Goal: Task Accomplishment & Management: Use online tool/utility

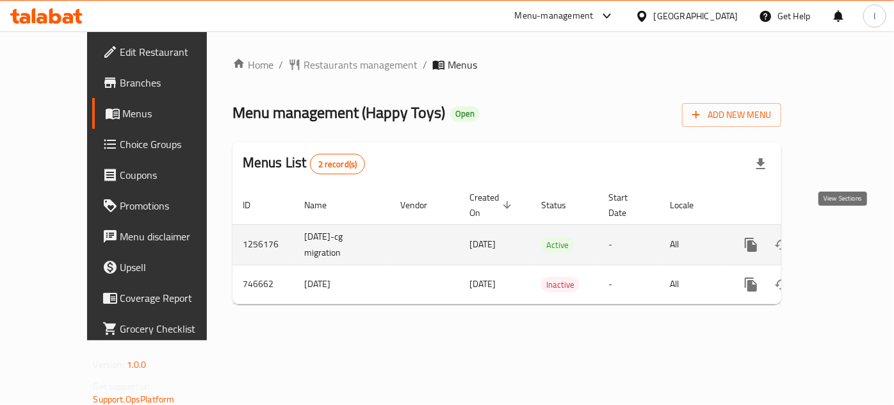
click at [842, 239] on icon "enhanced table" at bounding box center [844, 245] width 12 height 12
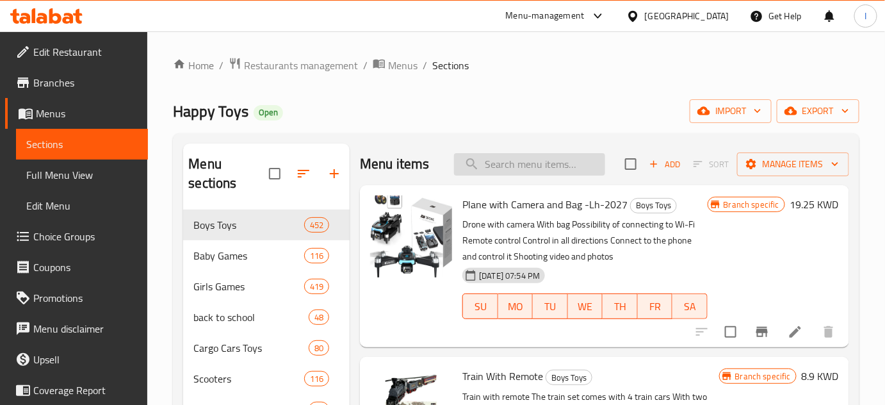
click at [569, 159] on input "search" at bounding box center [529, 164] width 151 height 22
paste input "قطة فرو تفاعلية"
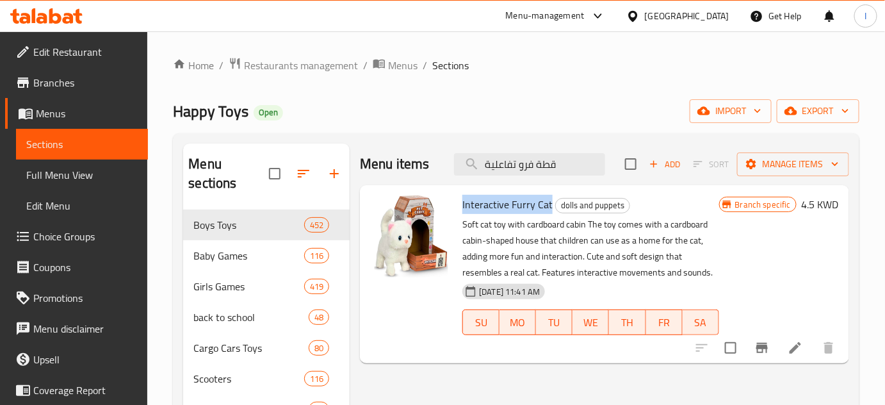
drag, startPoint x: 466, startPoint y: 205, endPoint x: 550, endPoint y: 207, distance: 83.9
click at [550, 207] on h6 "Interactive Furry Cat dolls and puppets" at bounding box center [590, 204] width 256 height 18
copy span "Interactive Furry Cat"
drag, startPoint x: 569, startPoint y: 159, endPoint x: 234, endPoint y: 153, distance: 334.3
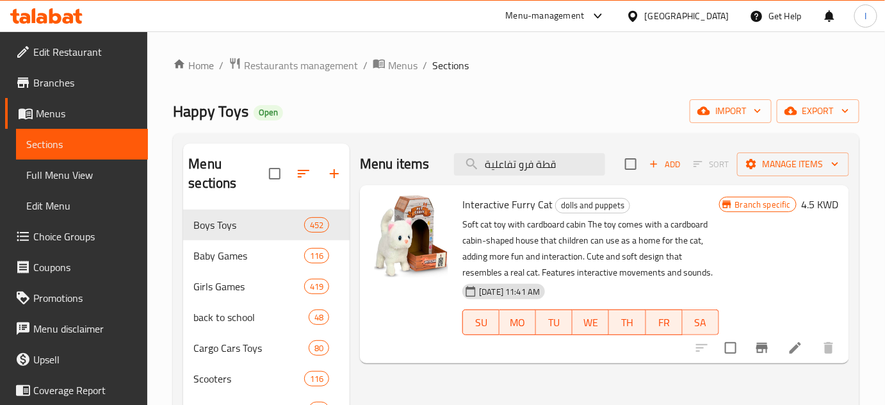
paste input "[PERSON_NAME]"
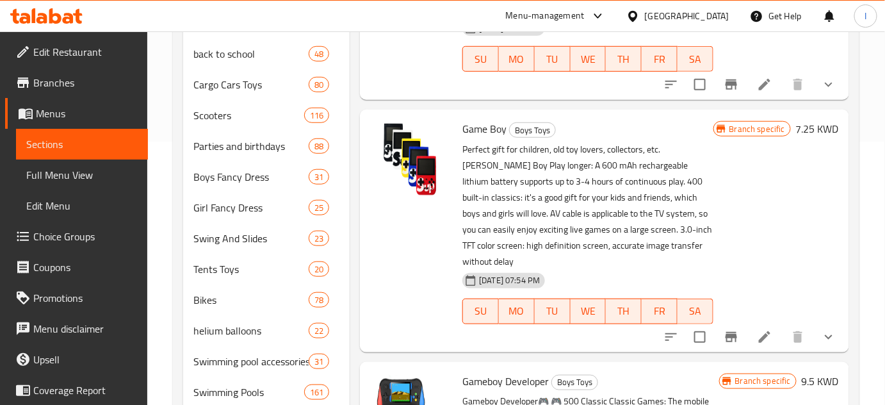
scroll to position [232, 0]
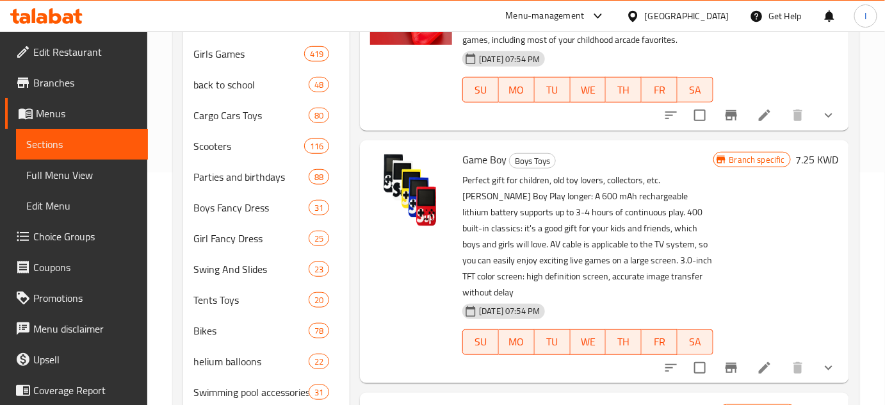
click at [474, 160] on span "Game Boy" at bounding box center [484, 159] width 44 height 19
copy h6 "Game Boy"
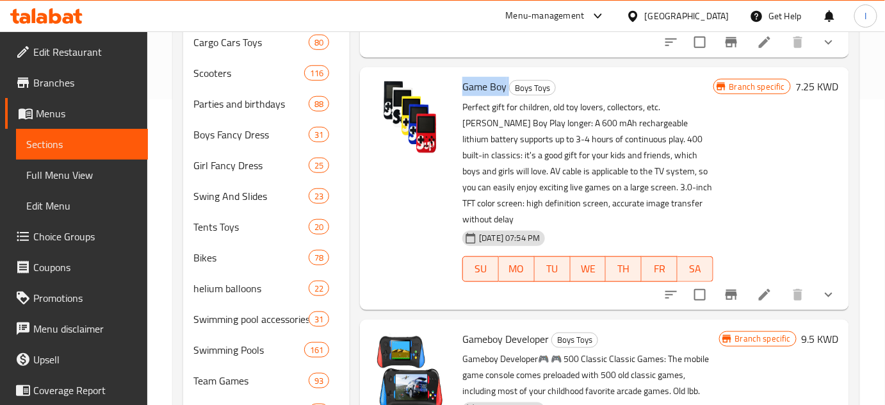
scroll to position [116, 0]
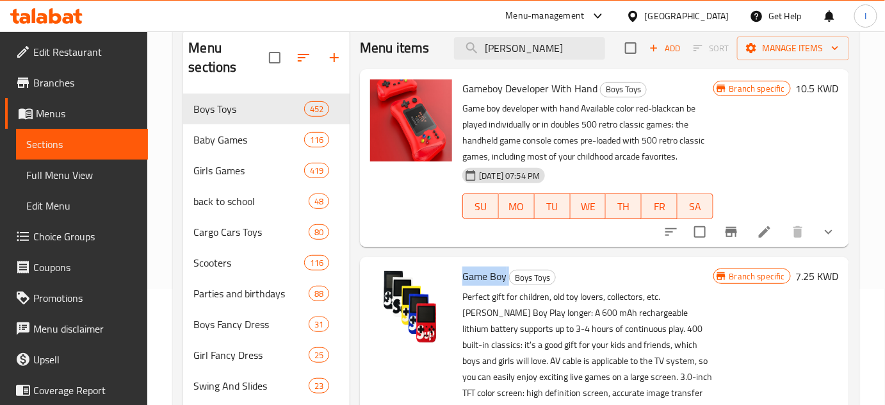
click at [478, 279] on span "Game Boy" at bounding box center [484, 275] width 44 height 19
click at [476, 279] on span "Game Boy" at bounding box center [484, 275] width 44 height 19
drag, startPoint x: 558, startPoint y: 51, endPoint x: 285, endPoint y: 51, distance: 272.8
click at [302, 51] on div "Menu sections Boys Toys 452 Baby Games 116 Girls Games 419 back to school 48 Ca…" at bounding box center [516, 401] width 666 height 747
paste input "قيبة الوان 168 قطعة"
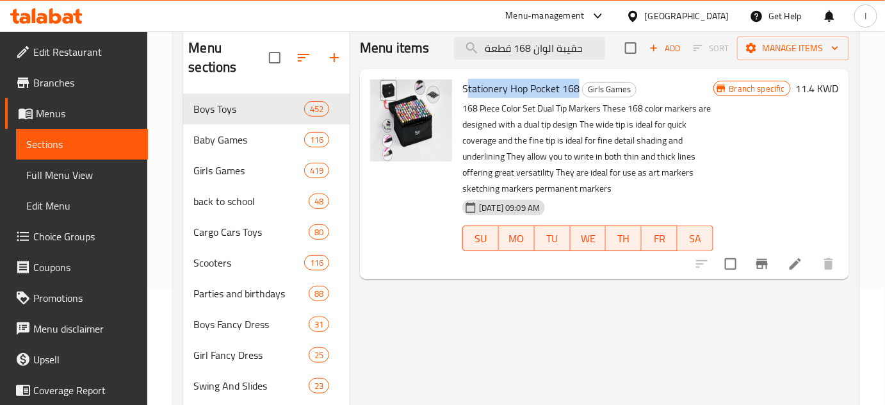
drag, startPoint x: 577, startPoint y: 88, endPoint x: 466, endPoint y: 86, distance: 111.4
click at [466, 86] on span "Stationery Hop Pocket 168" at bounding box center [520, 88] width 117 height 19
copy span "Stationery Hop Pocket 168"
click at [563, 47] on input "حقيبة الوان 168 قطعة" at bounding box center [529, 48] width 151 height 22
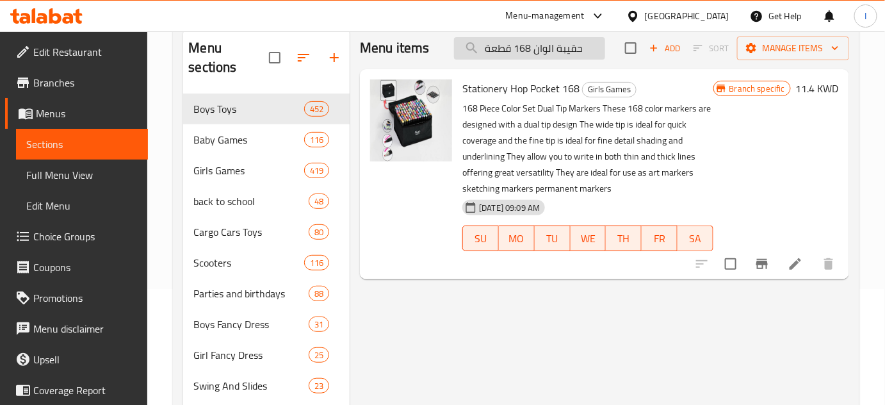
paste input "انعة السلايم - 2203 T 4Y"
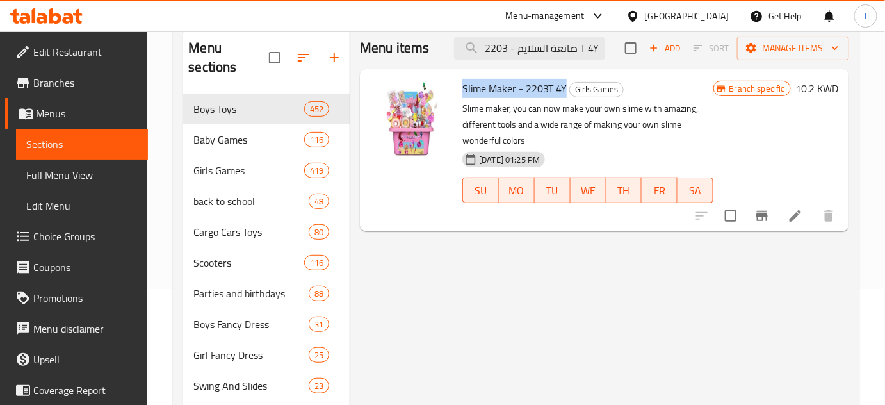
drag, startPoint x: 565, startPoint y: 85, endPoint x: 463, endPoint y: 85, distance: 101.8
click at [463, 85] on span "Slime Maker - 2203T 4Y" at bounding box center [514, 88] width 104 height 19
copy span "Slime Maker - 2203T 4Y"
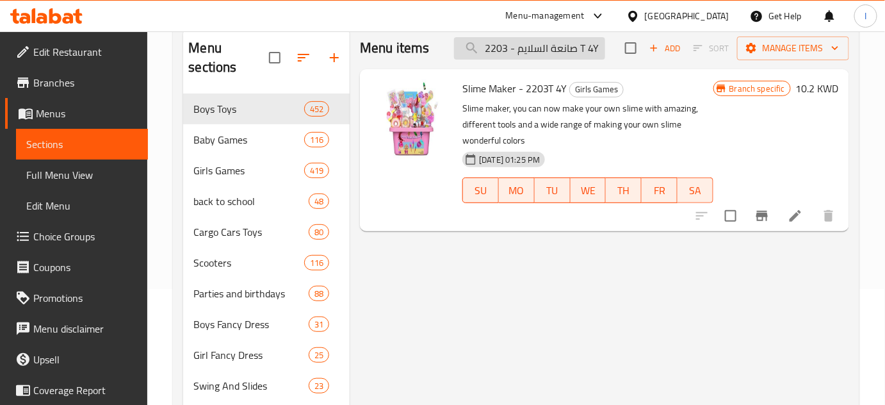
click at [554, 49] on input "صانعة السلايم - 2203 T 4Y" at bounding box center [529, 48] width 151 height 22
paste input "كيس كور 50 حبه"
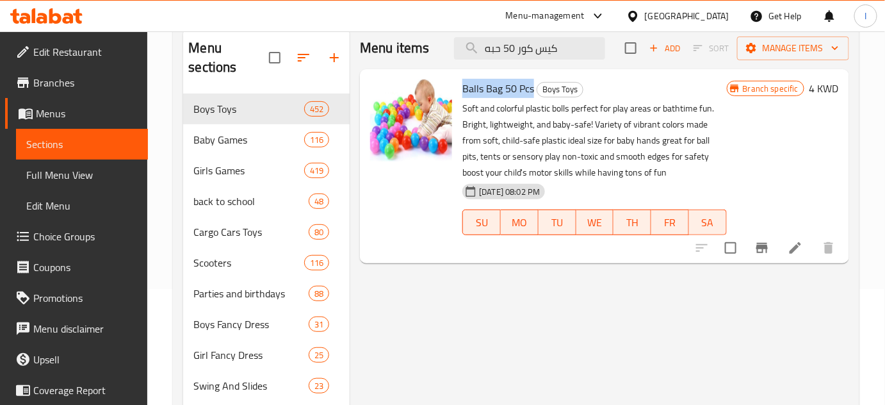
drag, startPoint x: 531, startPoint y: 92, endPoint x: 464, endPoint y: 91, distance: 67.9
click at [464, 91] on span "Balls Bag 50 Pcs" at bounding box center [498, 88] width 72 height 19
copy span "Balls Bag 50 Pcs"
drag, startPoint x: 560, startPoint y: 50, endPoint x: 215, endPoint y: 50, distance: 345.1
click at [273, 50] on div "Menu sections Boys Toys 452 Baby Games 116 Girls Games 419 back to school 48 Ca…" at bounding box center [516, 401] width 666 height 747
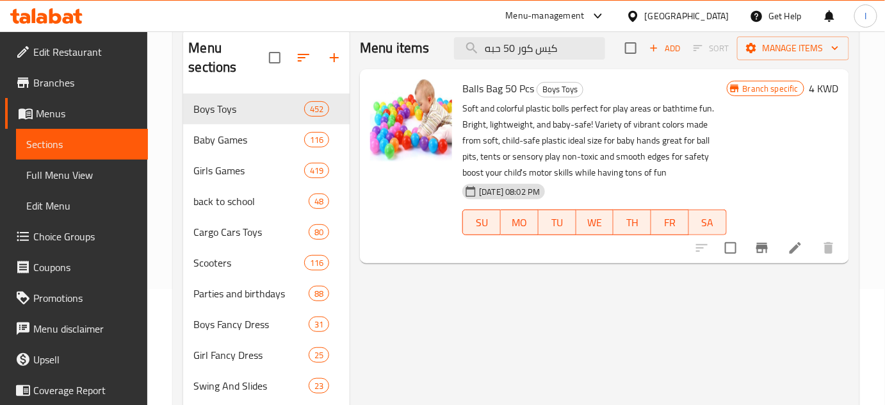
paste input "تركيبات 108 قطعة مع سيارات"
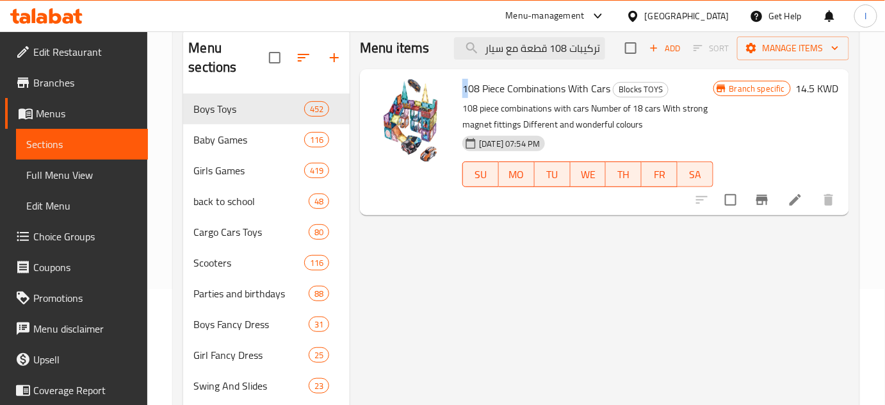
scroll to position [0, 0]
drag, startPoint x: 466, startPoint y: 88, endPoint x: 595, endPoint y: 88, distance: 129.3
click at [595, 88] on span "108 Piece Combinations With Cars" at bounding box center [536, 88] width 148 height 19
click at [597, 88] on span "108 Piece Combinations With Cars" at bounding box center [536, 88] width 148 height 19
drag, startPoint x: 462, startPoint y: 86, endPoint x: 482, endPoint y: 88, distance: 20.5
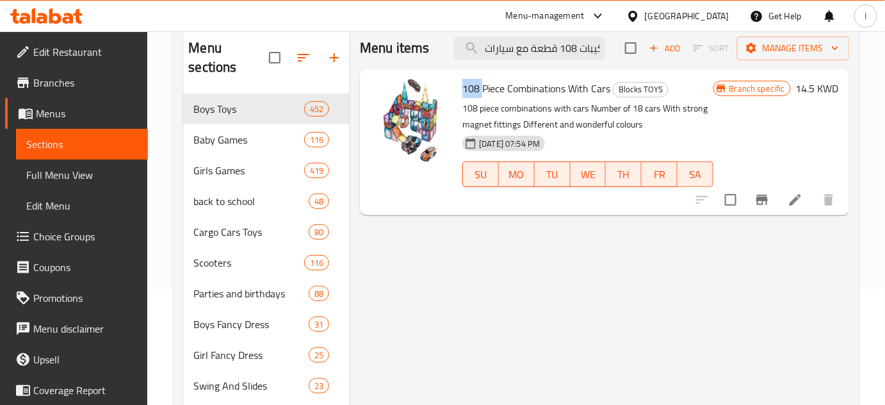
click at [482, 88] on div "108 Piece Combinations With Cars Blocks TOYS 108 piece combinations with cars N…" at bounding box center [587, 142] width 261 height 136
click at [478, 90] on span "108 Piece Combinations With Cars" at bounding box center [536, 88] width 148 height 19
drag, startPoint x: 465, startPoint y: 90, endPoint x: 608, endPoint y: 92, distance: 142.8
click at [608, 92] on span "108 Piece Combinations With Cars" at bounding box center [536, 88] width 148 height 19
copy span "108 Piece Combinations With Cars"
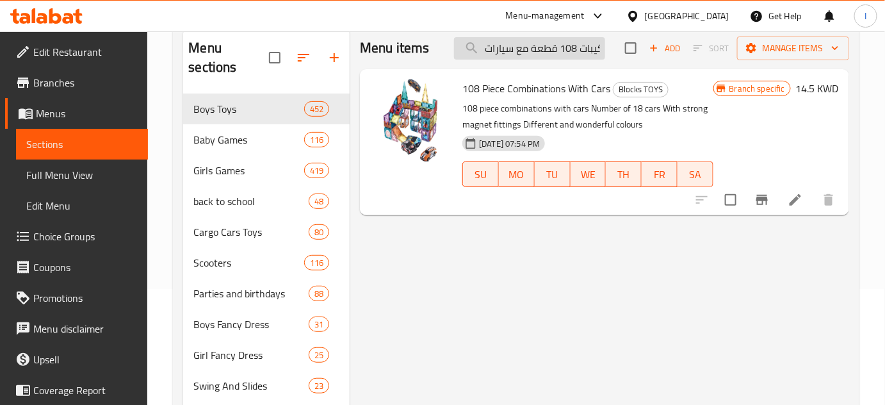
click at [556, 47] on input "تركيبات 108 قطعة مع سيارات" at bounding box center [529, 48] width 151 height 22
paste input "ربة ادوات نظافة"
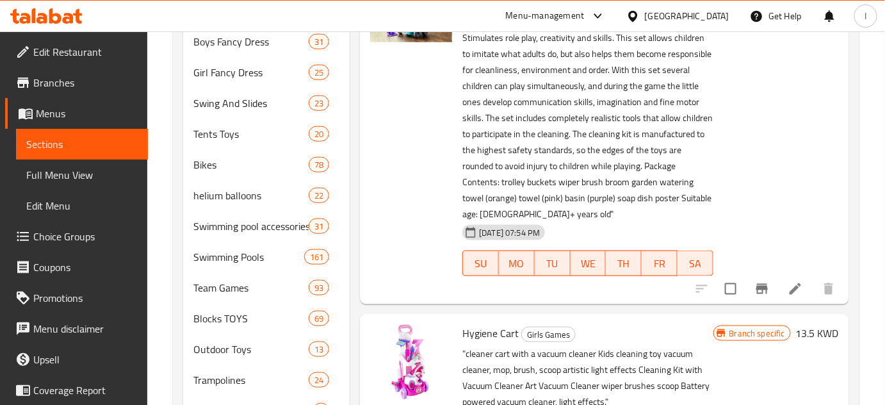
scroll to position [521, 0]
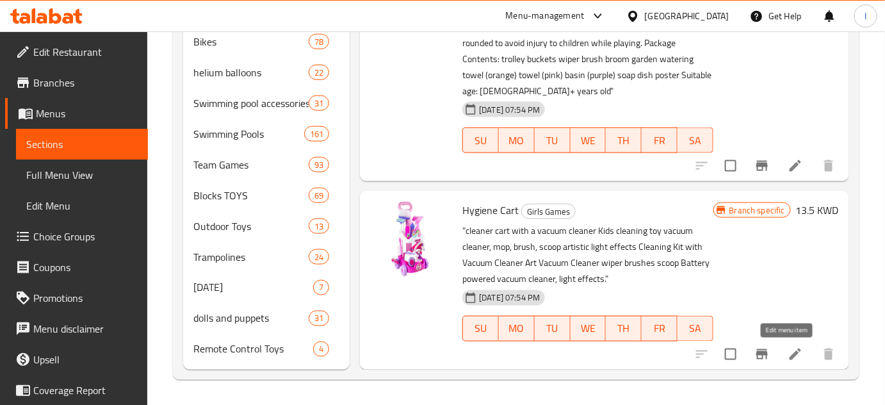
type input "عربة ادوات نظافة"
click at [790, 354] on icon at bounding box center [795, 353] width 15 height 15
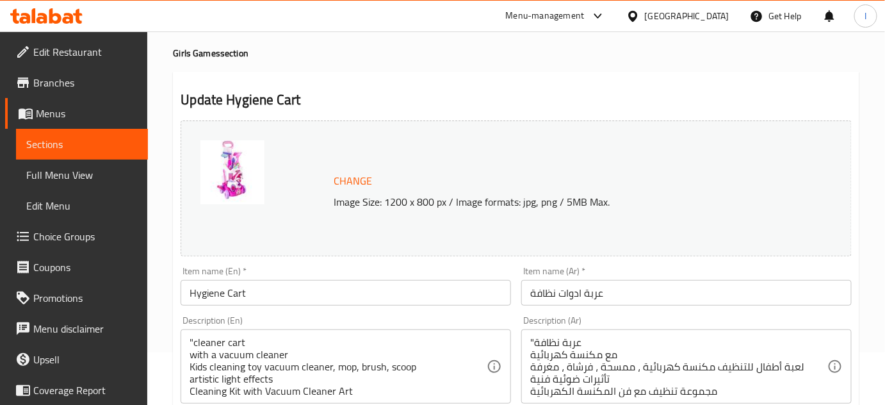
scroll to position [116, 0]
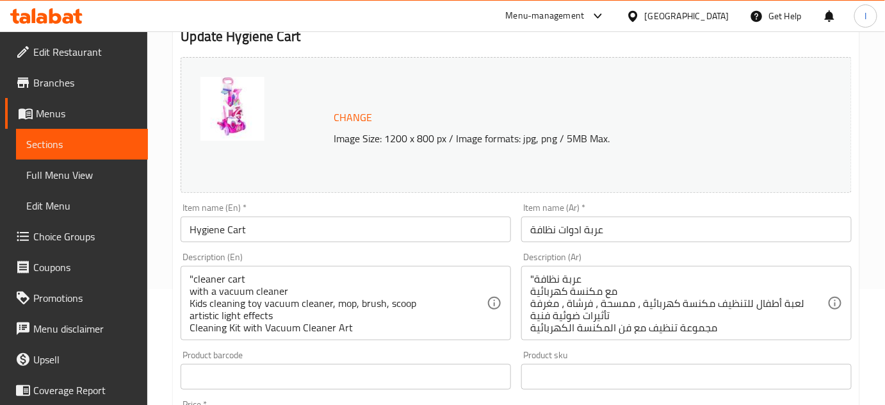
click at [287, 231] on input "Hygiene Cart" at bounding box center [346, 229] width 330 height 26
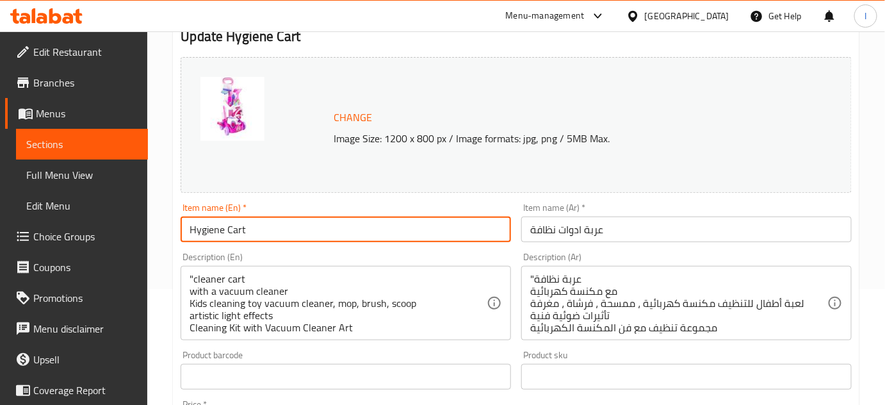
click at [287, 231] on input "Hygiene Cart" at bounding box center [346, 229] width 330 height 26
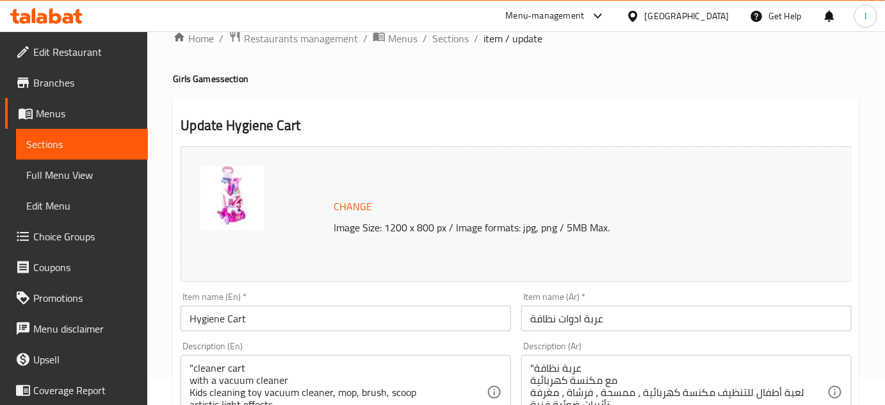
scroll to position [0, 0]
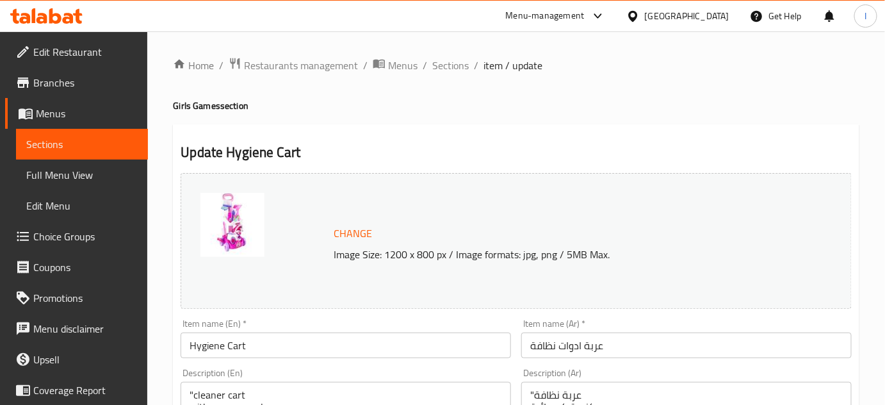
click at [42, 150] on span "Sections" at bounding box center [81, 143] width 111 height 15
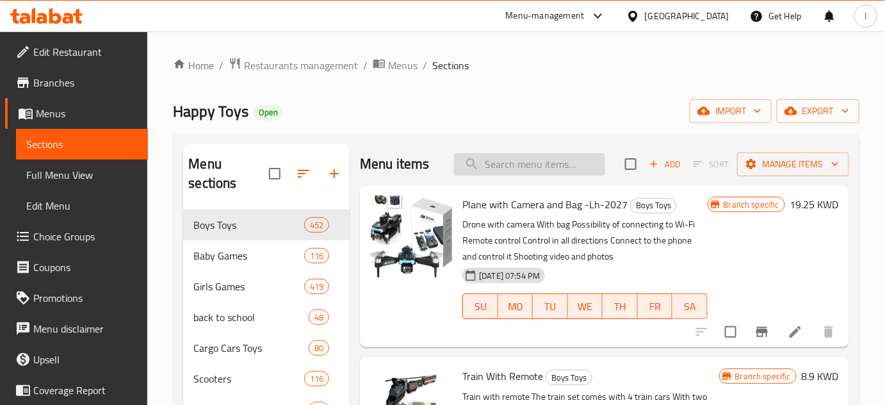
click at [521, 155] on input "search" at bounding box center [529, 164] width 151 height 22
paste input "تسريحة 2×1"
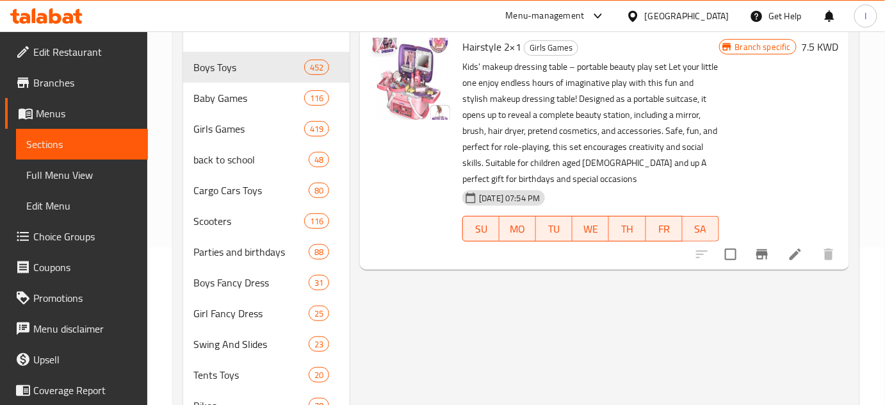
scroll to position [58, 0]
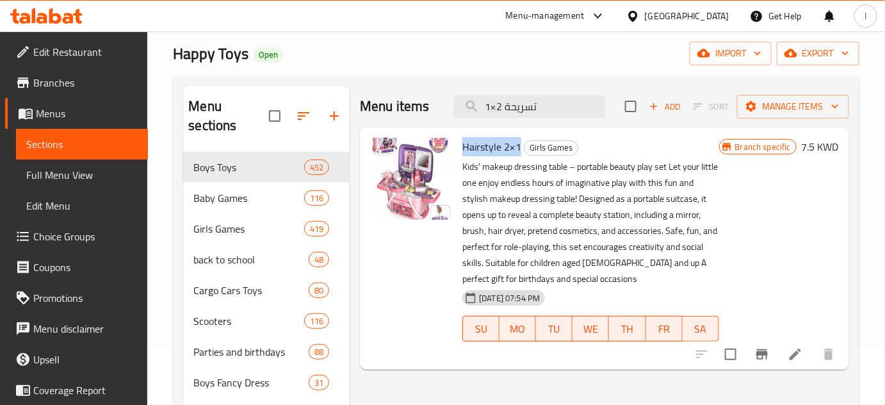
drag, startPoint x: 462, startPoint y: 146, endPoint x: 521, endPoint y: 150, distance: 58.4
click at [521, 150] on h6 "Hairstyle 2×1 Girls Games" at bounding box center [590, 147] width 256 height 18
copy span "Hairstyle 2×1"
drag, startPoint x: 462, startPoint y: 100, endPoint x: 289, endPoint y: 104, distance: 173.6
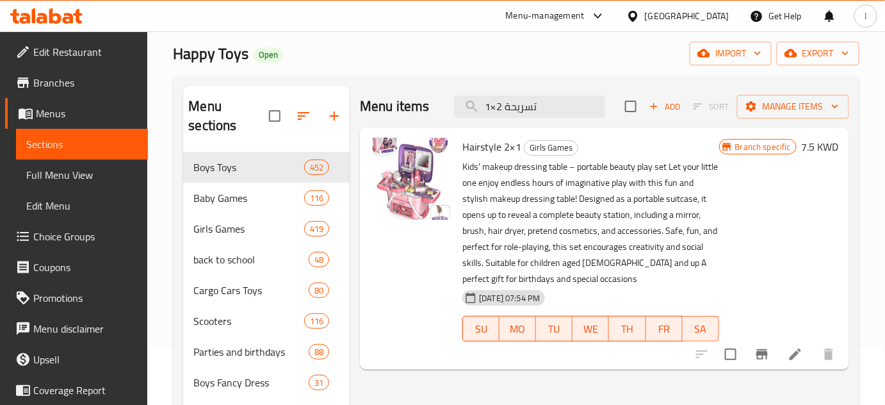
paste input "لبة سلايم وجامبو سكويشي"
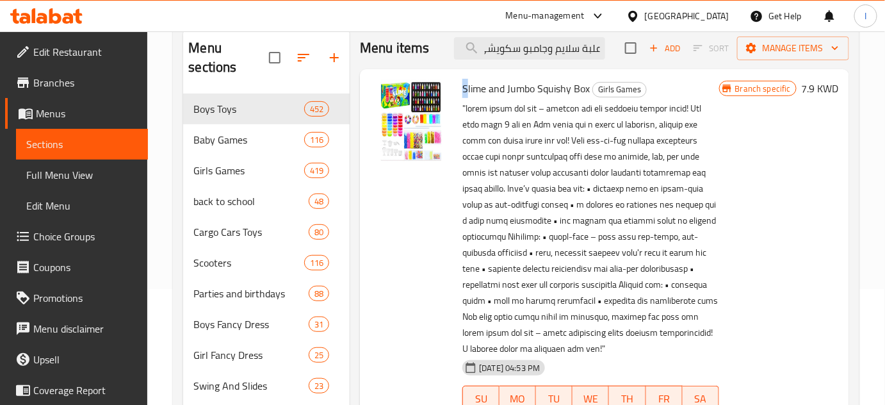
scroll to position [0, 0]
drag, startPoint x: 465, startPoint y: 90, endPoint x: 587, endPoint y: 92, distance: 122.3
click at [587, 92] on span "Slime and Jumbo Squishy Box" at bounding box center [525, 88] width 127 height 19
copy span "Slime and Jumbo Squishy Box"
click at [560, 49] on input "علبة سلايم وجامبو سكويشي" at bounding box center [529, 48] width 151 height 22
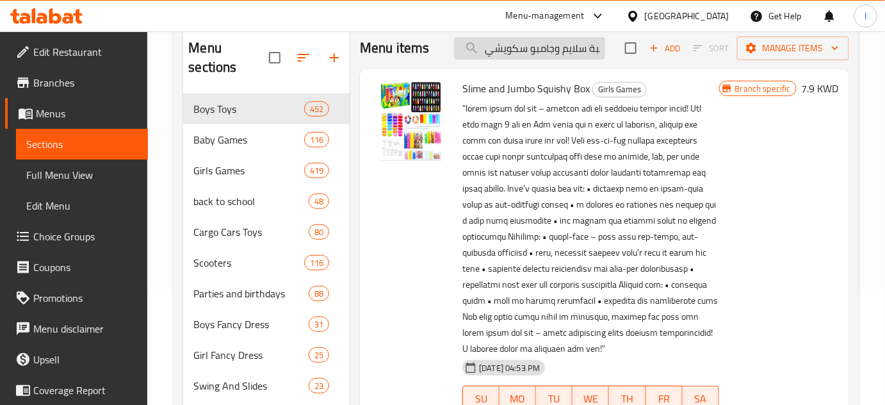
paste input "لصال 24 حبة"
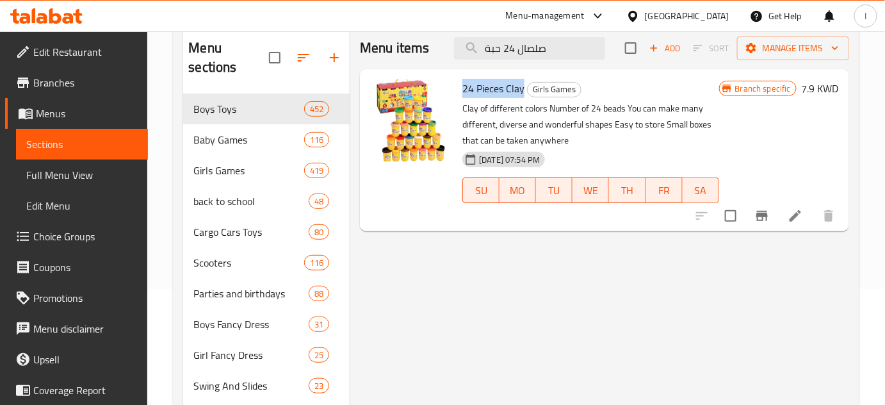
drag, startPoint x: 462, startPoint y: 88, endPoint x: 522, endPoint y: 88, distance: 60.2
click at [522, 88] on span "24 Pieces Clay" at bounding box center [493, 88] width 62 height 19
copy span "24 Pieces Clay"
click at [542, 47] on input "صلصال 24 حبة" at bounding box center [529, 48] width 151 height 22
paste input "لمطبخ البلاستيك 37 قطع"
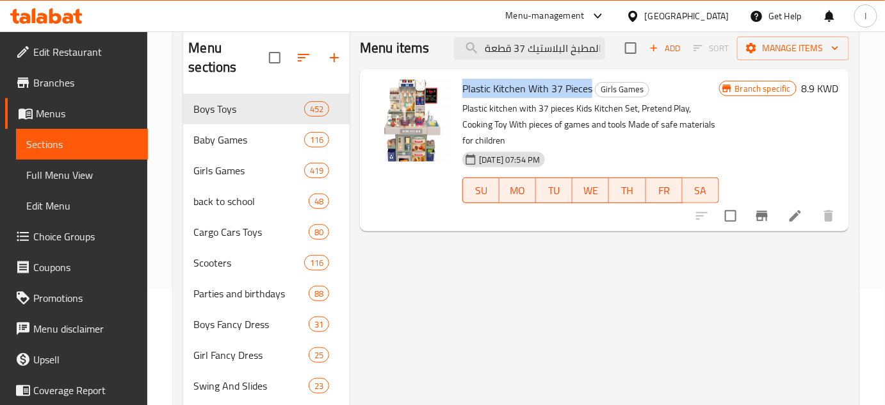
drag, startPoint x: 462, startPoint y: 86, endPoint x: 589, endPoint y: 88, distance: 127.4
click at [589, 88] on div "Plastic Kitchen With 37 Pieces Girls Games Plastic kitchen with 37 pieces Kids …" at bounding box center [590, 150] width 266 height 152
copy span "Plastic Kitchen With 37 Pieces"
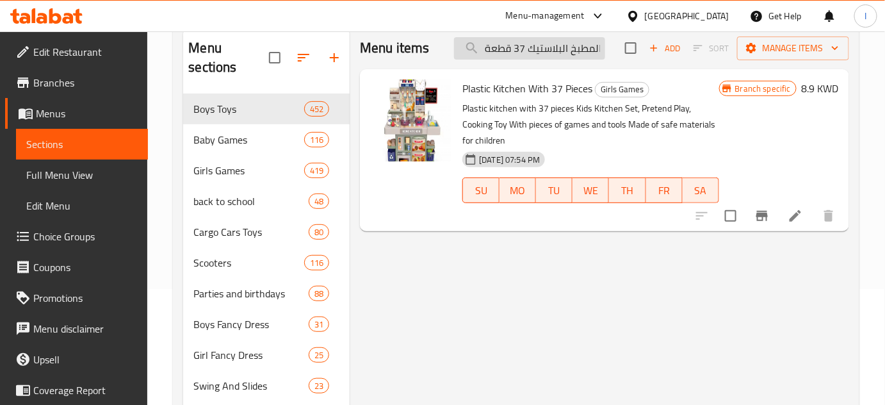
click at [542, 42] on input "المطبخ البلاستيك 37 قطعة" at bounding box center [529, 48] width 151 height 22
paste input "لصال 10 حب"
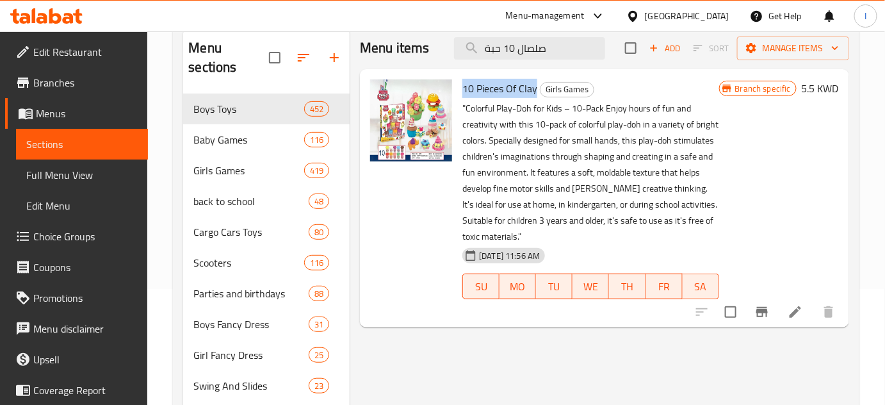
drag, startPoint x: 463, startPoint y: 86, endPoint x: 536, endPoint y: 91, distance: 73.1
click at [536, 91] on span "10 Pieces Of Clay" at bounding box center [499, 88] width 75 height 19
click at [549, 45] on input "صلصال 10 حبة" at bounding box center [529, 48] width 151 height 22
paste input "مشاية الاطفال - جديد -8980016"
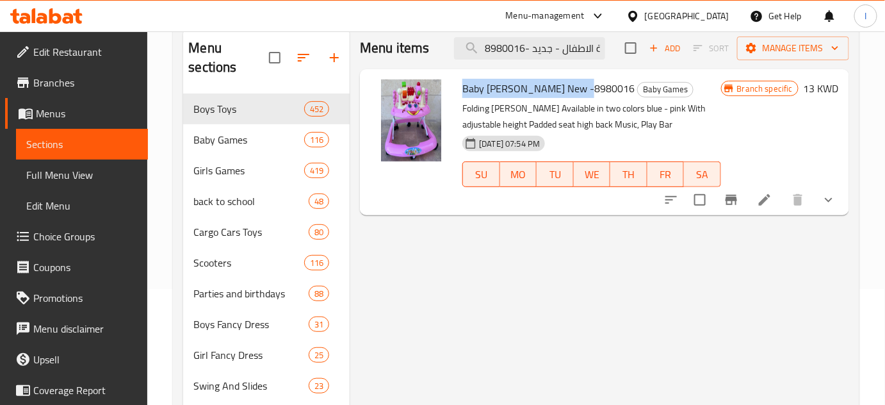
drag, startPoint x: 463, startPoint y: 88, endPoint x: 584, endPoint y: 88, distance: 121.0
click at [584, 88] on span "Baby [PERSON_NAME] New -8980016" at bounding box center [548, 88] width 172 height 19
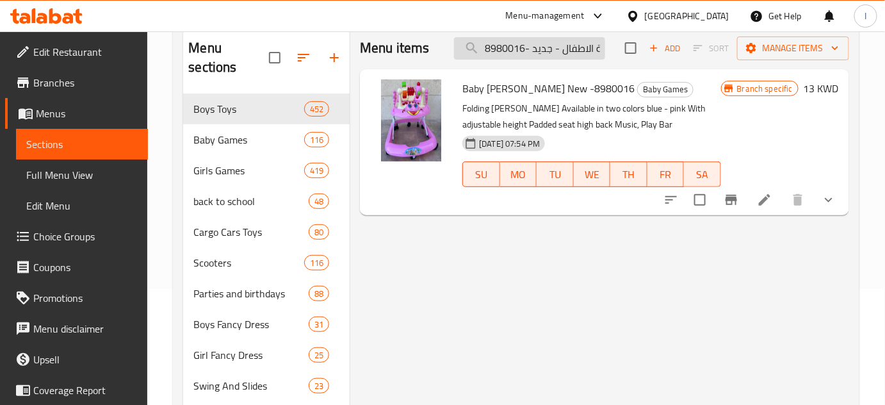
click at [519, 45] on input "مشاية الاطفال - جديد -8980016" at bounding box center [529, 48] width 151 height 22
paste input "عربة دز ارنوبي"
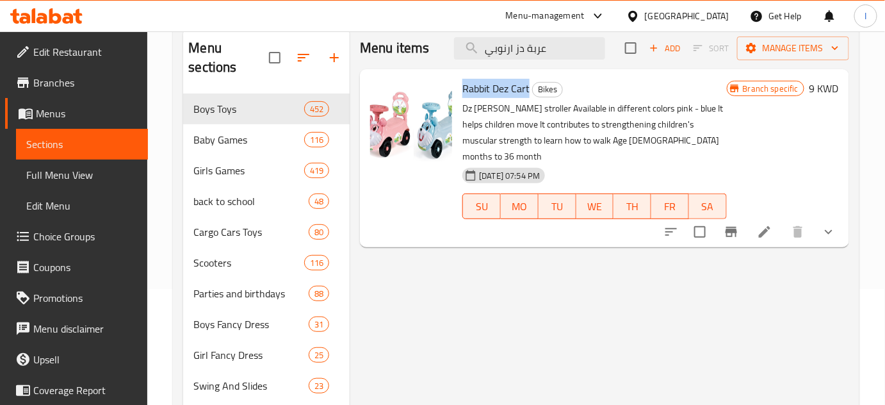
drag, startPoint x: 463, startPoint y: 87, endPoint x: 529, endPoint y: 87, distance: 66.0
click at [529, 87] on h6 "Rabbit Dez Cart Bikes" at bounding box center [594, 88] width 264 height 18
click at [502, 45] on input "عربة دز ارنوبي" at bounding box center [529, 48] width 151 height 22
paste input "وكس سلايم"
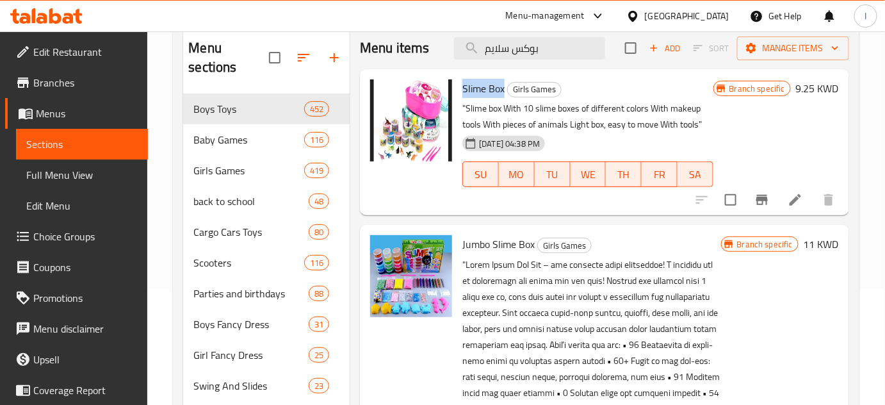
drag, startPoint x: 464, startPoint y: 88, endPoint x: 504, endPoint y: 88, distance: 40.3
click at [504, 88] on span "Slime Box" at bounding box center [483, 88] width 42 height 19
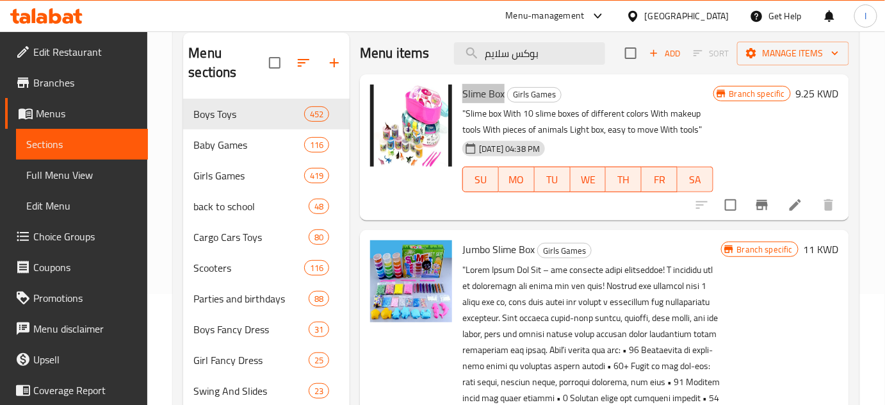
scroll to position [56, 0]
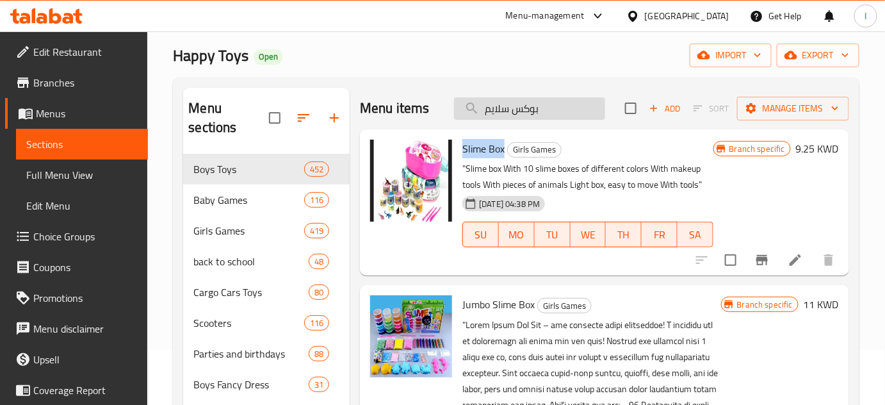
click at [546, 107] on input "بوكس سلايم" at bounding box center [529, 108] width 151 height 22
paste input "دوات الطبيب"
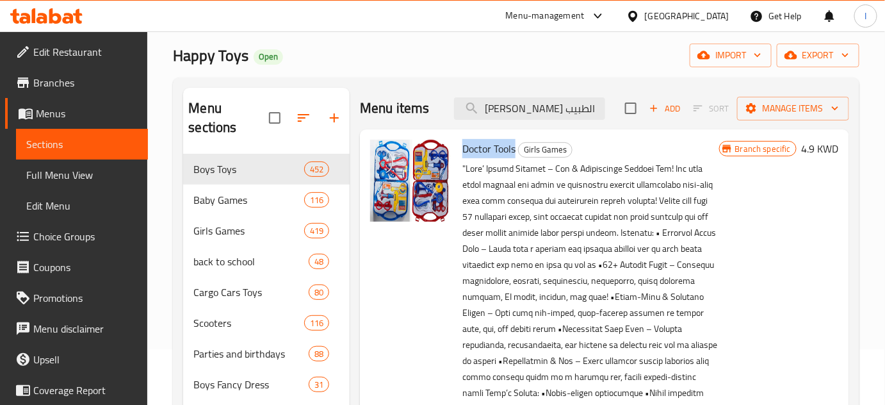
drag, startPoint x: 464, startPoint y: 148, endPoint x: 514, endPoint y: 147, distance: 49.3
click at [514, 147] on span "Doctor Tools" at bounding box center [488, 148] width 53 height 19
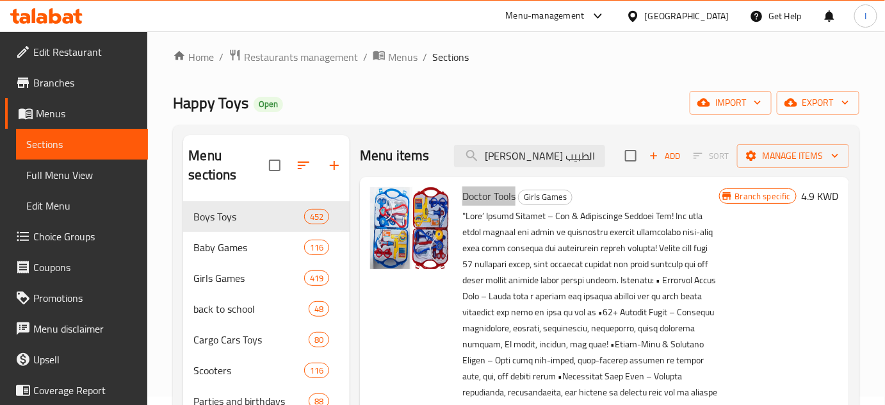
scroll to position [0, 0]
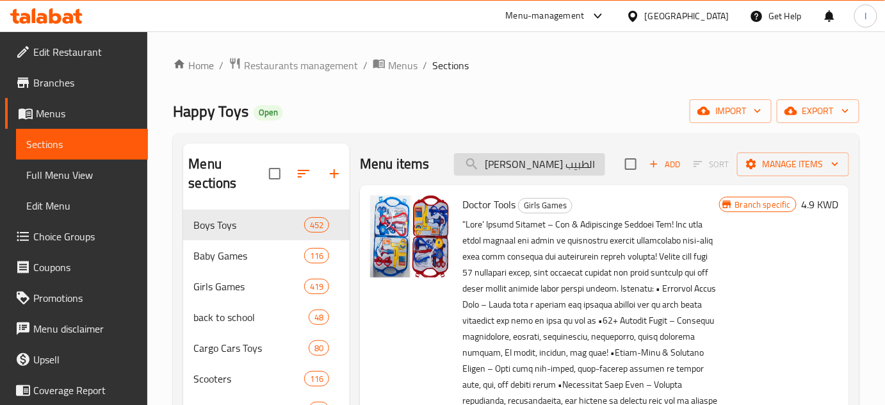
click at [546, 171] on input "[PERSON_NAME] الطبيب" at bounding box center [529, 164] width 151 height 22
paste input "[PERSON_NAME]"
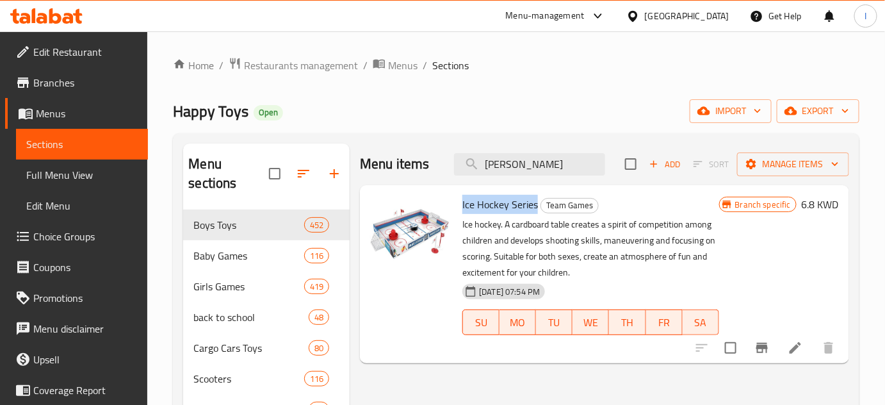
drag, startPoint x: 462, startPoint y: 204, endPoint x: 535, endPoint y: 207, distance: 73.0
click at [535, 207] on span "Ice Hockey Series" at bounding box center [500, 204] width 76 height 19
click at [537, 161] on input "[PERSON_NAME]" at bounding box center [529, 164] width 151 height 22
paste input "مشاية اطفال مع طاولة"
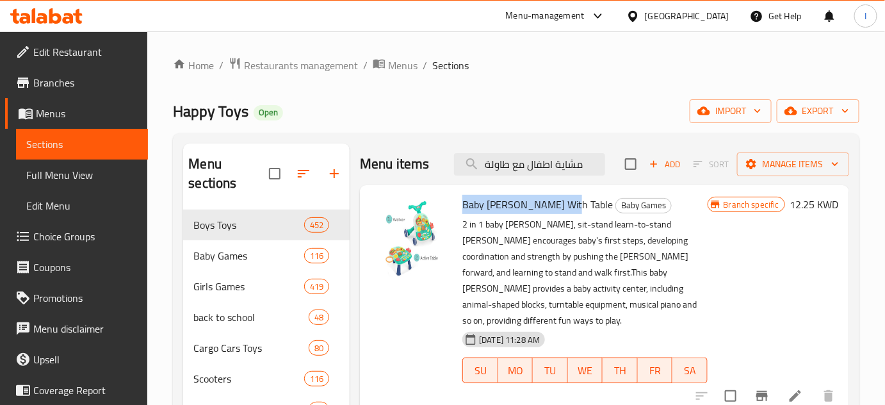
drag, startPoint x: 465, startPoint y: 207, endPoint x: 563, endPoint y: 210, distance: 98.0
click at [563, 210] on span "Baby [PERSON_NAME] With Table" at bounding box center [537, 204] width 150 height 19
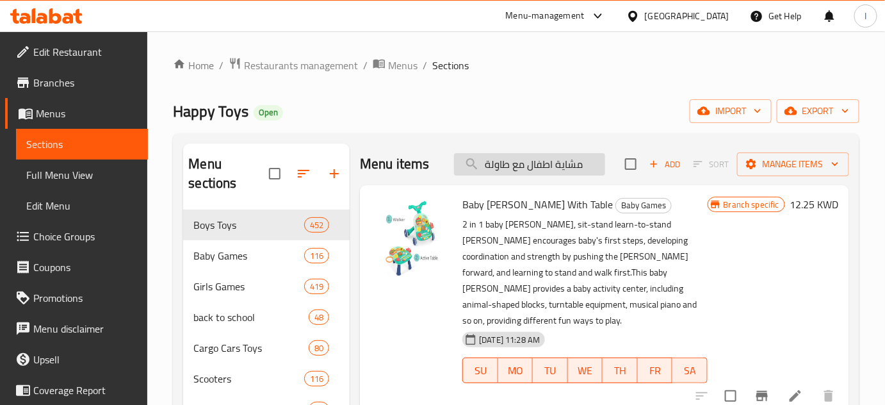
click at [584, 166] on input "مشاية اطفال مع طاولة" at bounding box center [529, 164] width 151 height 22
paste input "Baby [PERSON_NAME] With Table"
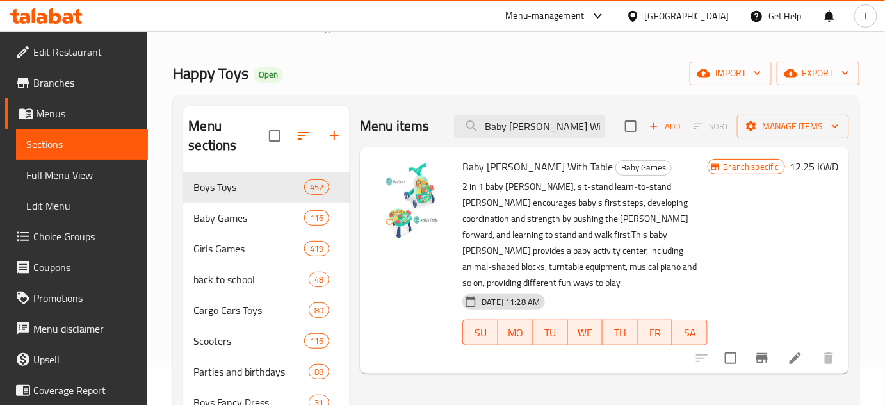
scroll to position [58, 0]
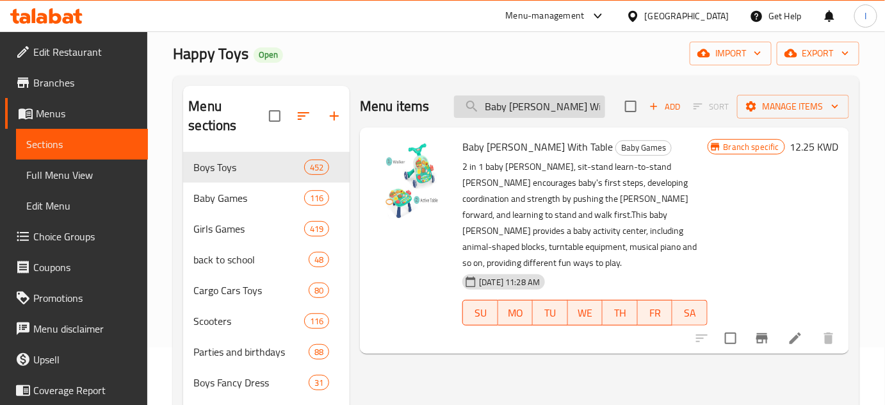
click at [544, 111] on input "Baby [PERSON_NAME] With Table" at bounding box center [529, 106] width 151 height 22
paste input "بيانو الكتروني"
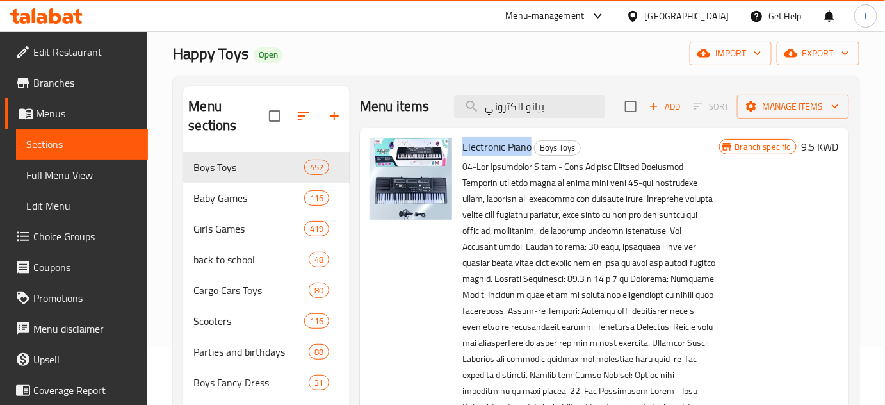
drag, startPoint x: 466, startPoint y: 145, endPoint x: 530, endPoint y: 145, distance: 64.0
click at [530, 145] on span "Electronic Piano" at bounding box center [496, 146] width 69 height 19
click at [539, 111] on input "بيانو الكتروني" at bounding box center [529, 106] width 151 height 22
paste input "قيبة الرمل السحري 1500 جرام"
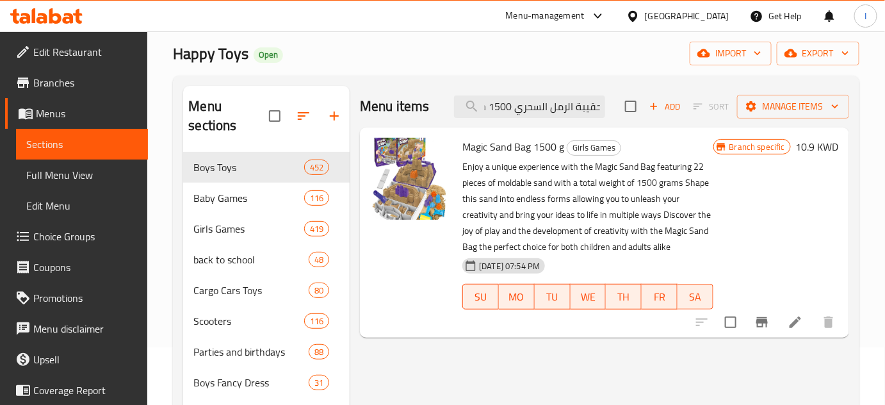
type input "حقيبة الرمل السحري 1500 جرام"
drag, startPoint x: 464, startPoint y: 150, endPoint x: 565, endPoint y: 150, distance: 100.5
click at [565, 150] on h6 "Magic Sand Bag 1500 g Girls Games" at bounding box center [587, 147] width 250 height 18
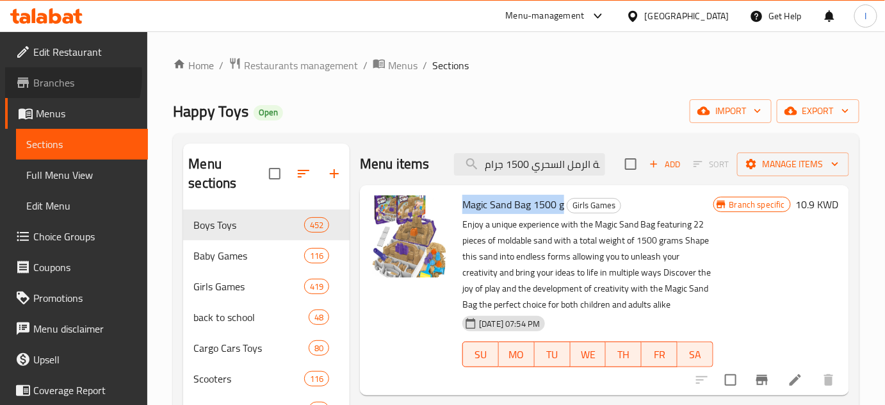
click at [46, 76] on span "Branches" at bounding box center [85, 82] width 104 height 15
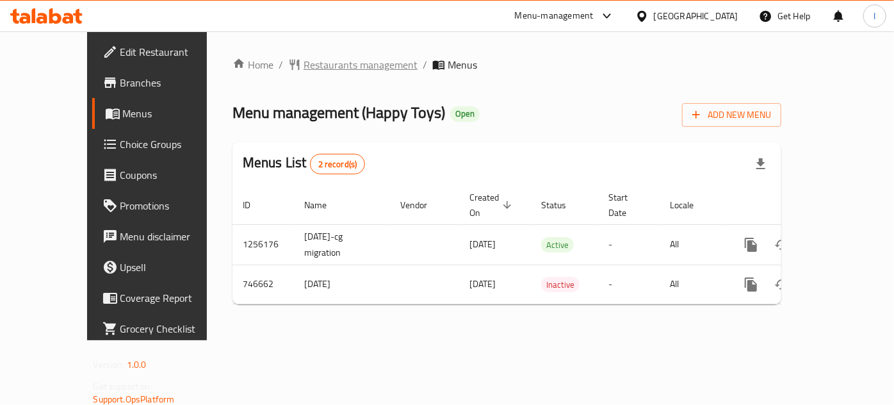
click at [314, 69] on span "Restaurants management" at bounding box center [361, 64] width 114 height 15
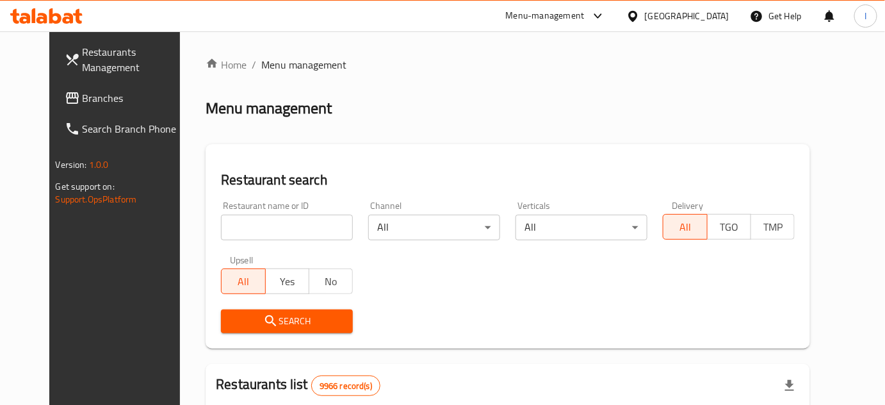
drag, startPoint x: 270, startPoint y: 233, endPoint x: 296, endPoint y: 232, distance: 26.9
click at [270, 233] on input "search" at bounding box center [287, 228] width 132 height 26
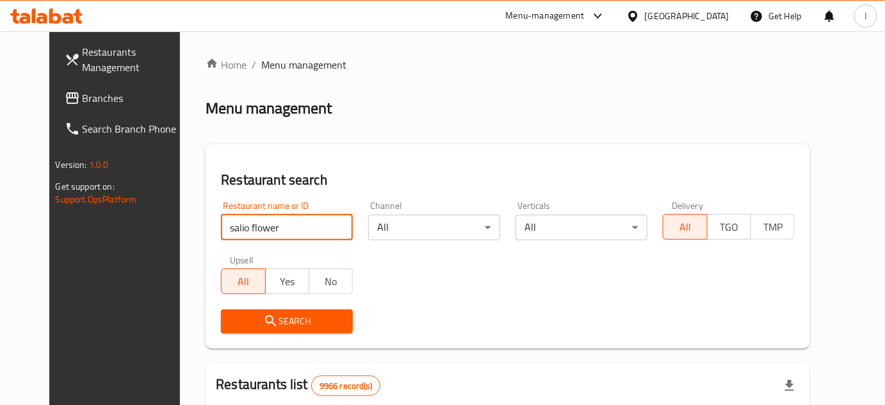
click button "Search" at bounding box center [287, 321] width 132 height 24
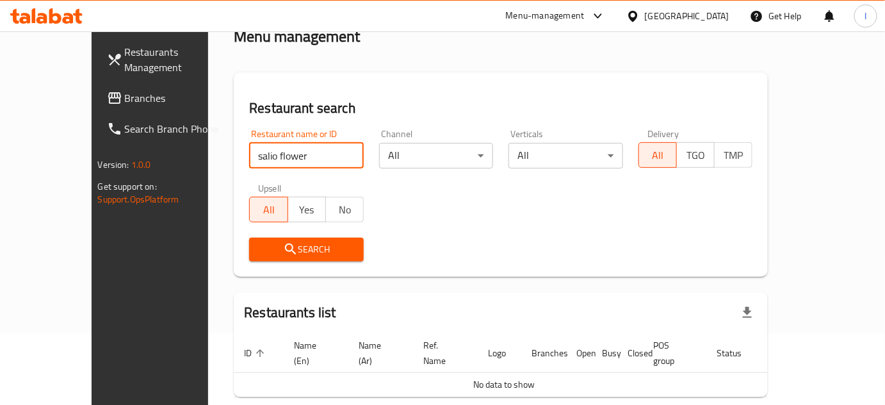
scroll to position [118, 0]
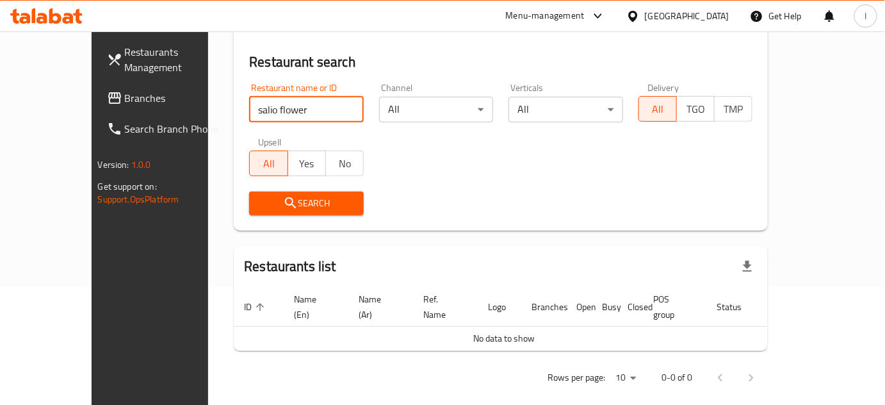
click at [249, 111] on input "salio flower" at bounding box center [306, 110] width 115 height 26
type input "sailo flower"
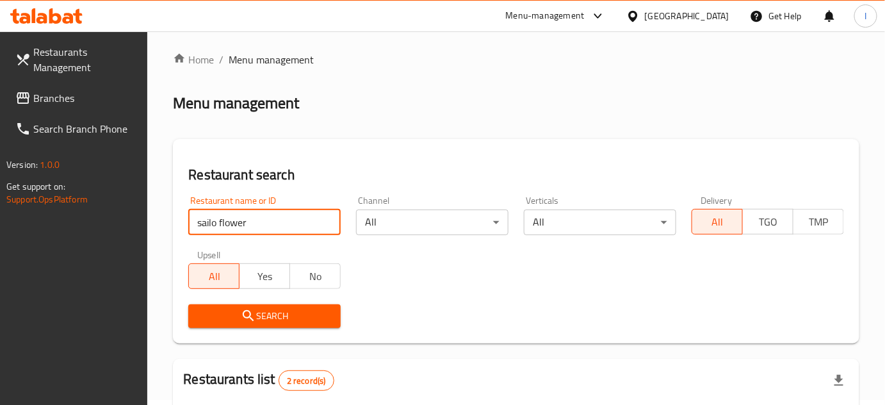
scroll to position [227, 0]
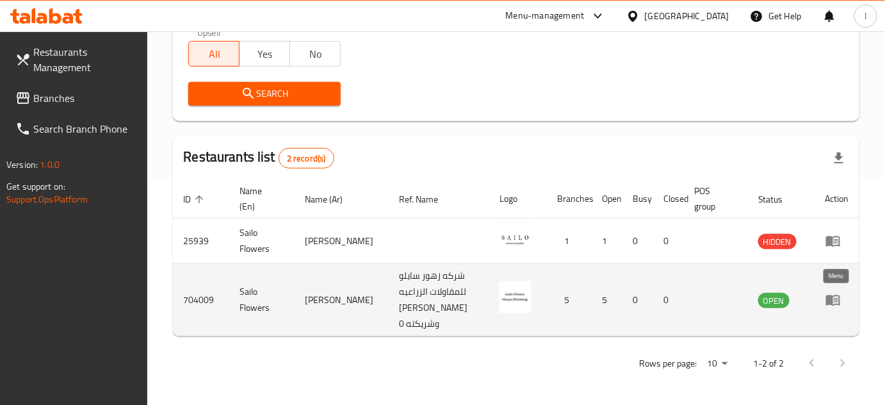
click at [834, 294] on icon "enhanced table" at bounding box center [832, 299] width 15 height 15
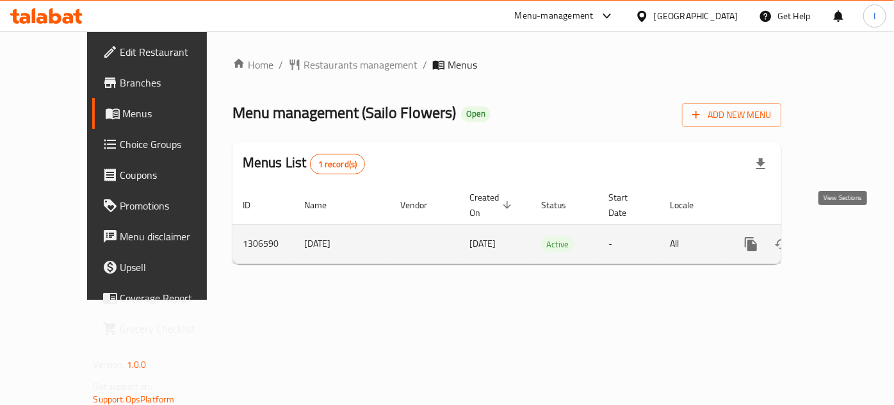
click at [840, 238] on icon "enhanced table" at bounding box center [844, 244] width 12 height 12
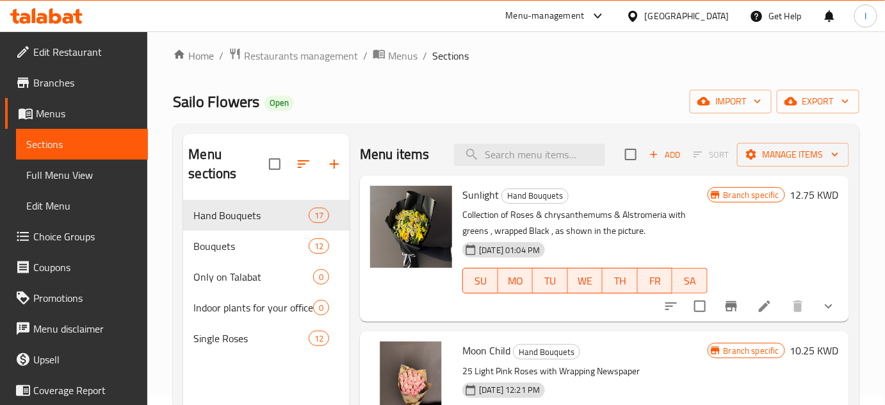
scroll to position [4, 0]
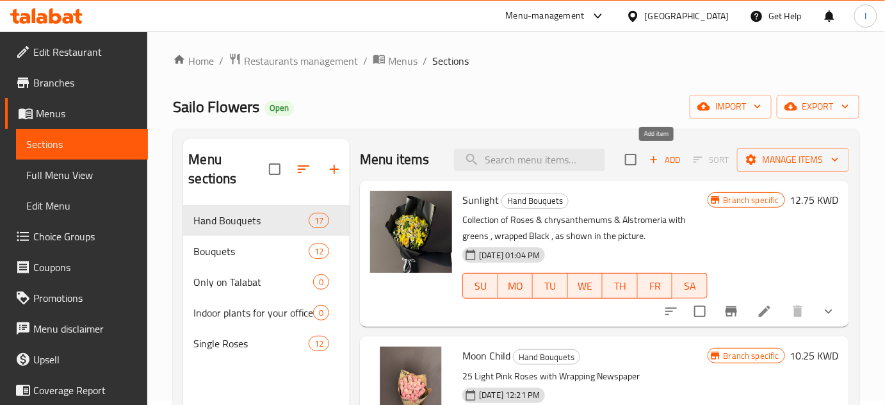
click at [658, 158] on span "Add" at bounding box center [664, 159] width 35 height 15
